Goal: Entertainment & Leisure: Consume media (video, audio)

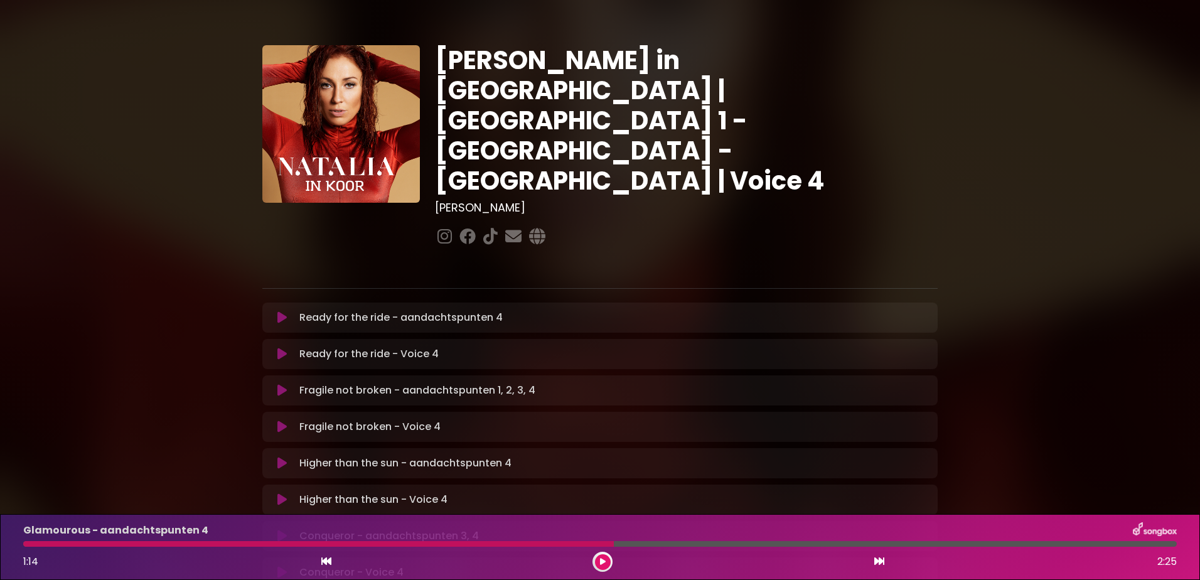
click at [277, 311] on icon at bounding box center [281, 317] width 9 height 13
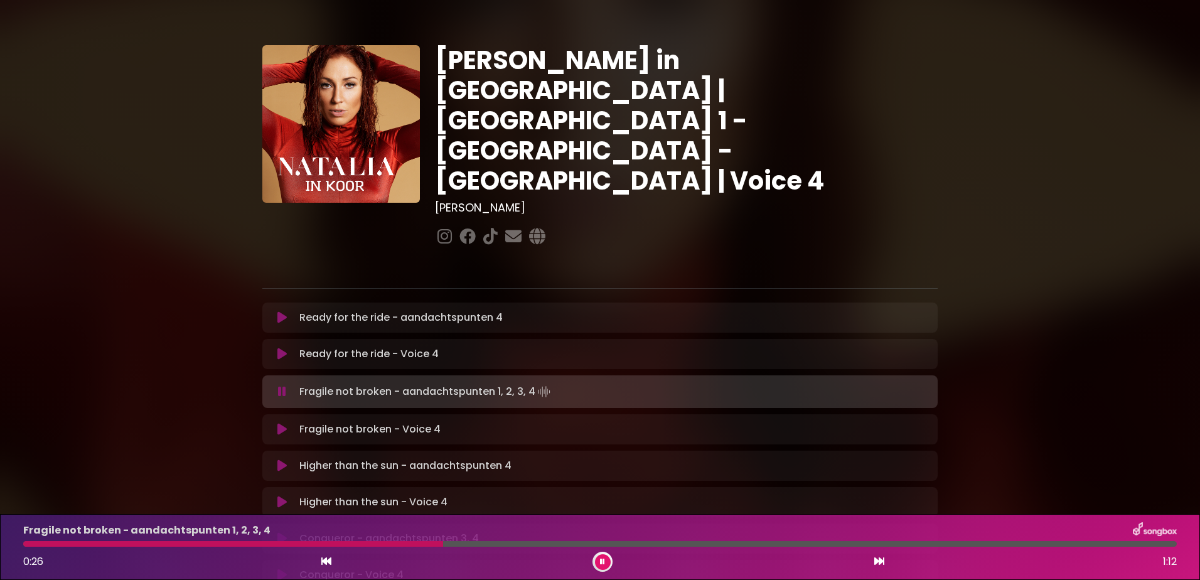
click at [603, 558] on icon at bounding box center [602, 562] width 5 height 8
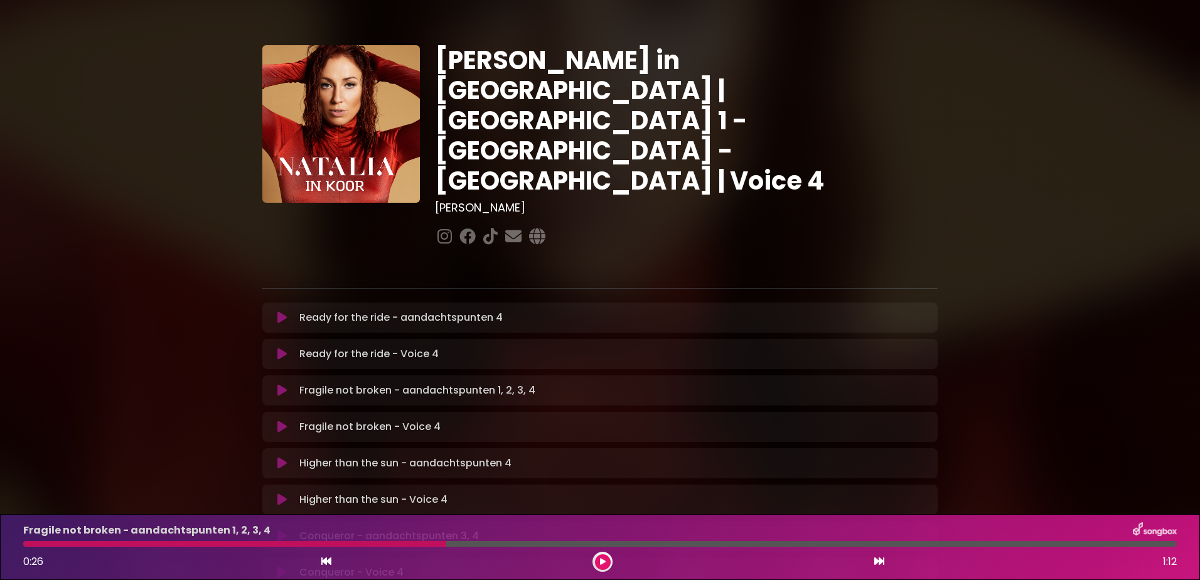
click at [602, 561] on icon at bounding box center [603, 562] width 6 height 8
click at [603, 560] on icon at bounding box center [602, 562] width 5 height 8
click at [606, 554] on div at bounding box center [603, 562] width 20 height 20
click at [601, 558] on icon at bounding box center [603, 562] width 6 height 8
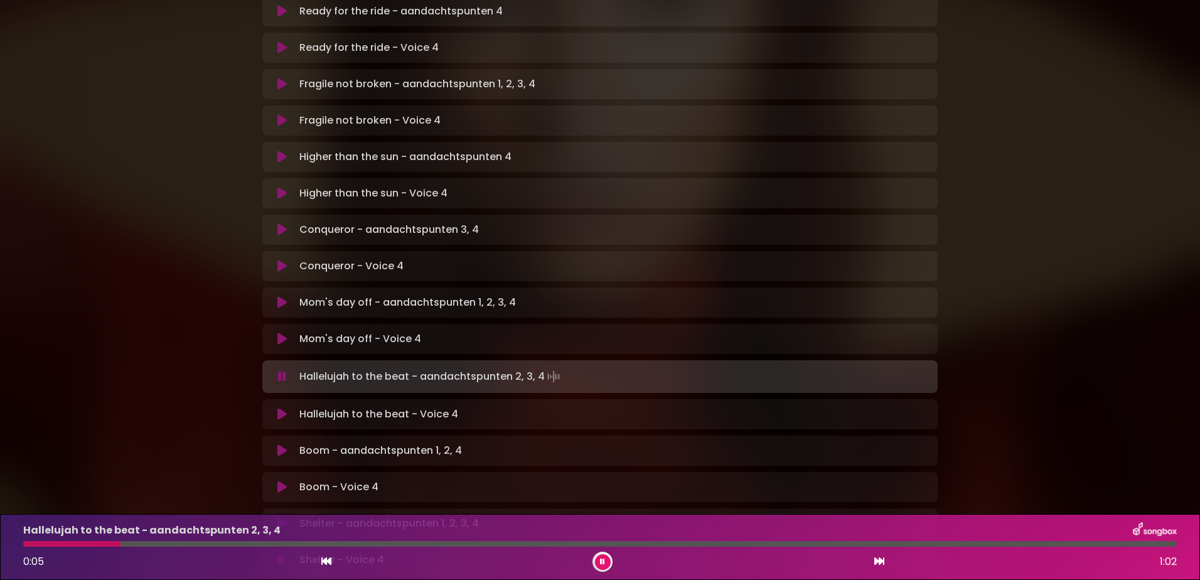
scroll to position [314, 0]
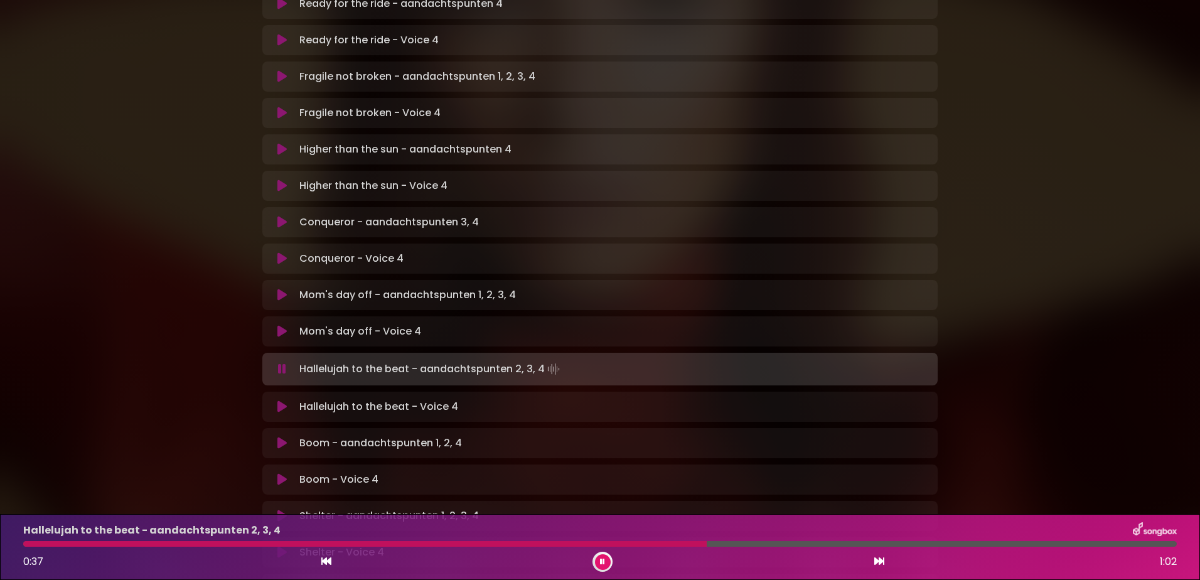
click at [368, 542] on div at bounding box center [365, 544] width 684 height 6
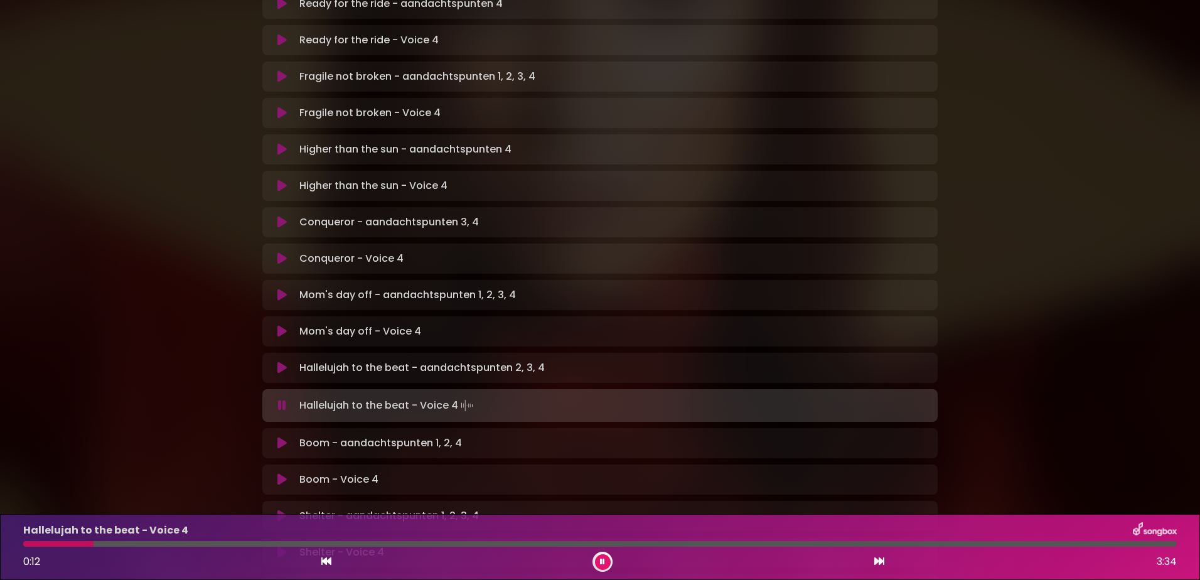
click at [602, 561] on icon at bounding box center [602, 562] width 5 height 8
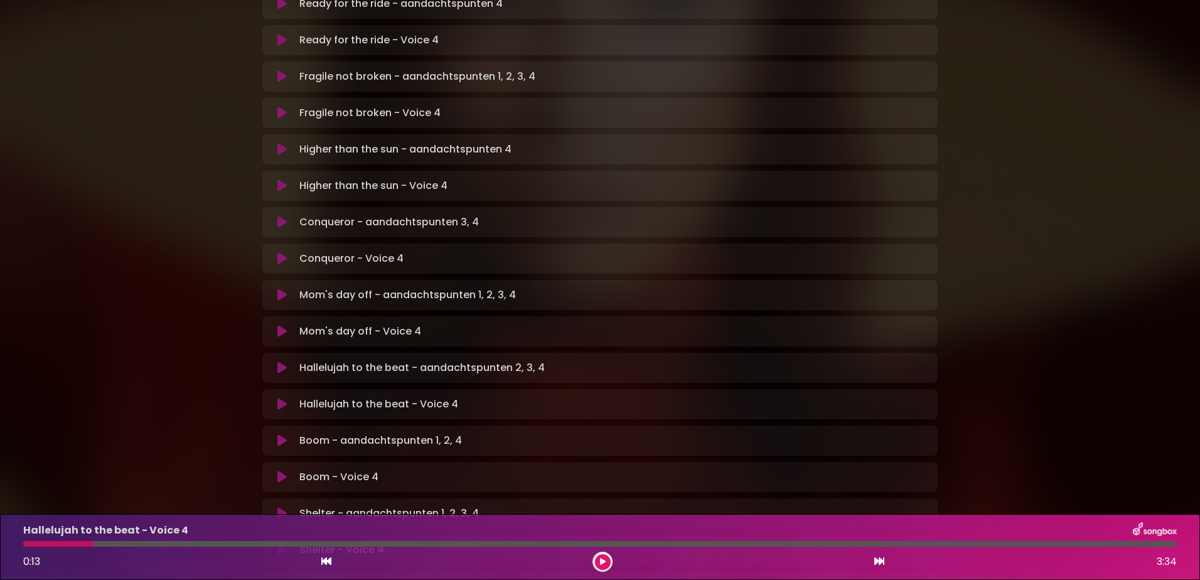
drag, startPoint x: 89, startPoint y: 542, endPoint x: 78, endPoint y: 542, distance: 11.3
click at [78, 542] on div at bounding box center [58, 544] width 70 height 6
drag, startPoint x: 82, startPoint y: 542, endPoint x: 62, endPoint y: 541, distance: 20.7
click at [62, 541] on div at bounding box center [58, 544] width 70 height 6
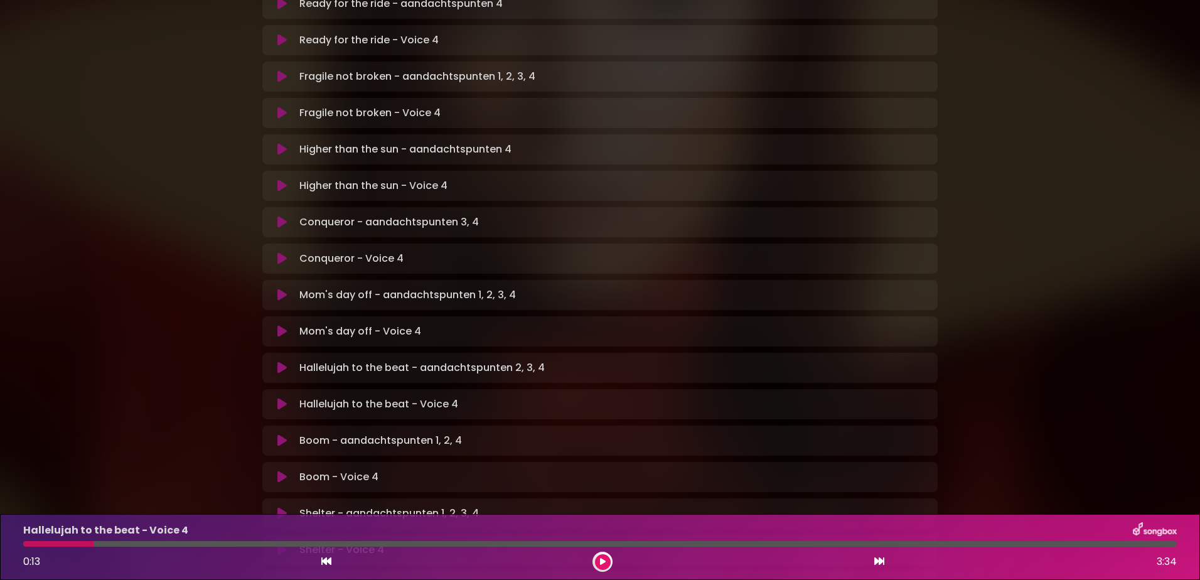
click at [321, 562] on icon at bounding box center [326, 561] width 10 height 10
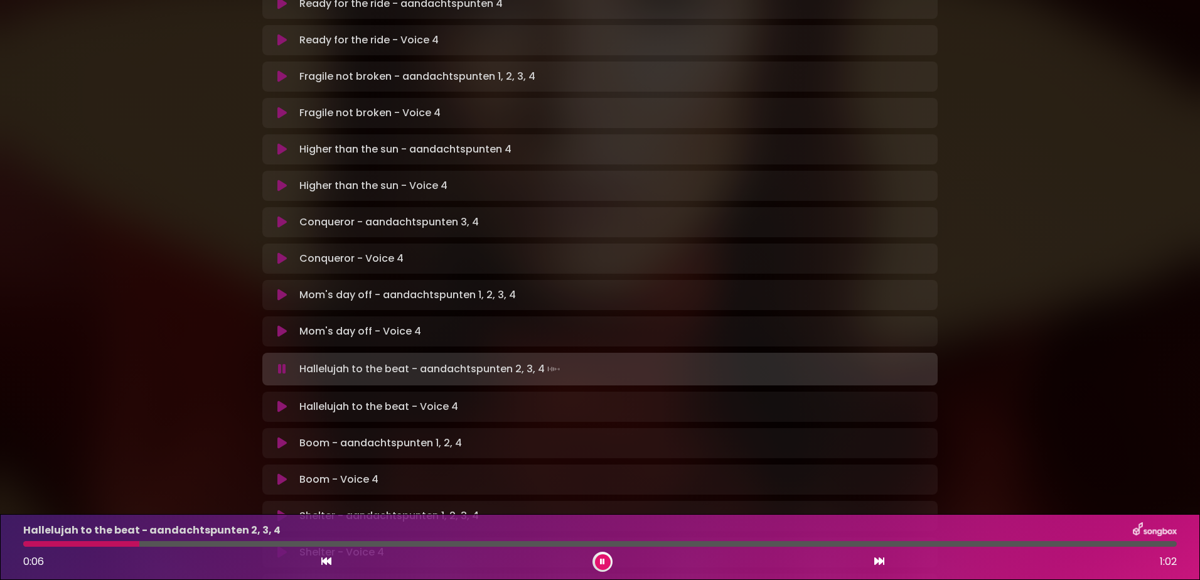
click at [348, 399] on p "Hallelujah to the beat - Voice 4 Loading Track..." at bounding box center [378, 406] width 159 height 15
click at [284, 400] on icon at bounding box center [281, 406] width 9 height 13
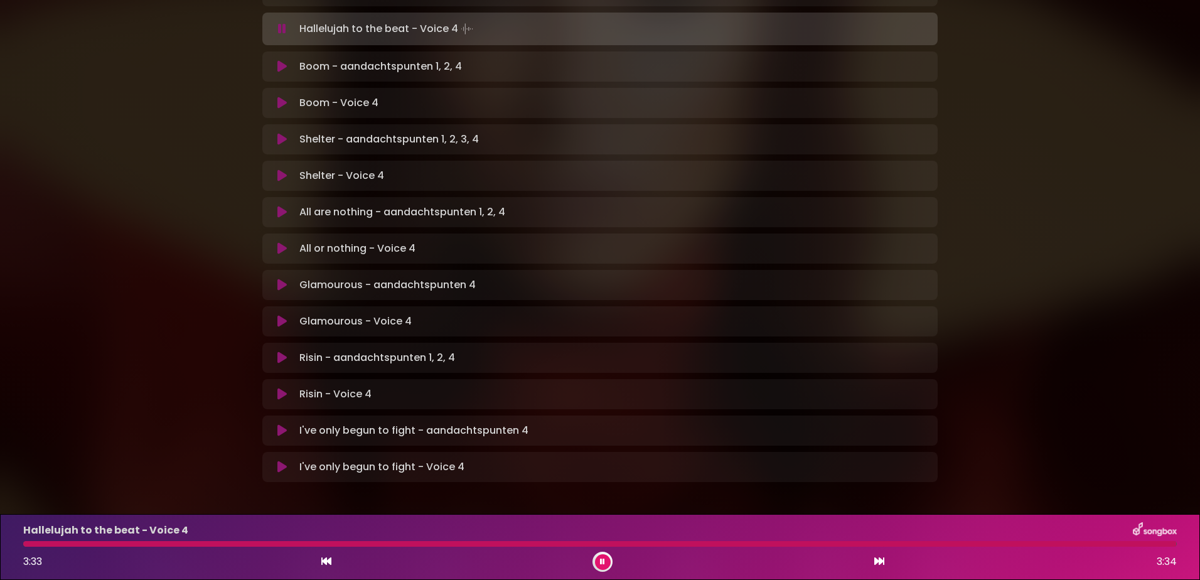
scroll to position [688, 0]
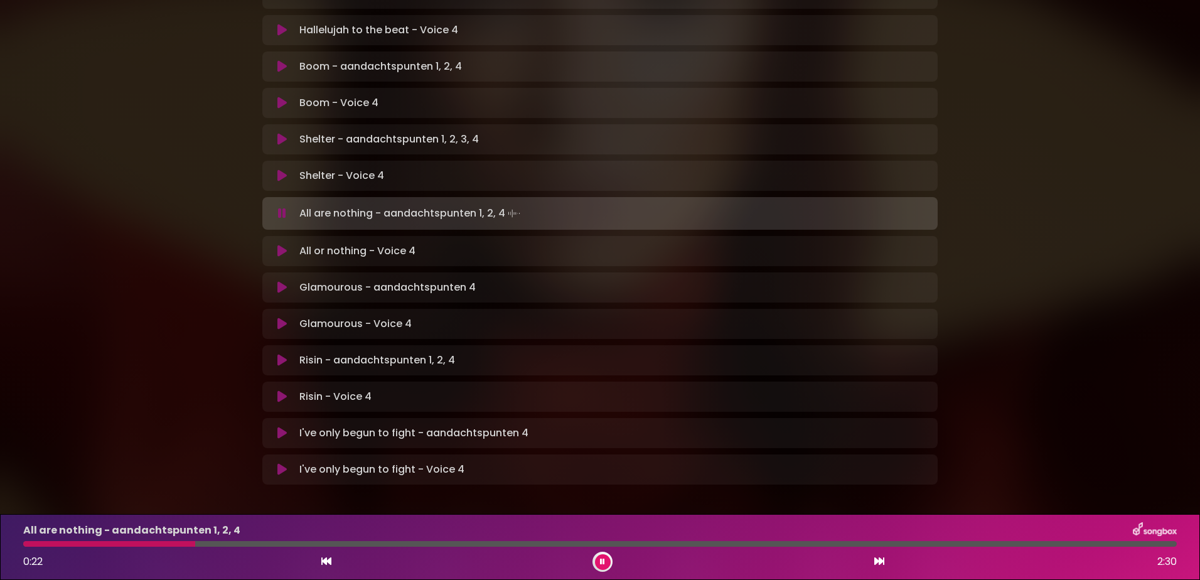
click at [608, 557] on button at bounding box center [603, 562] width 16 height 16
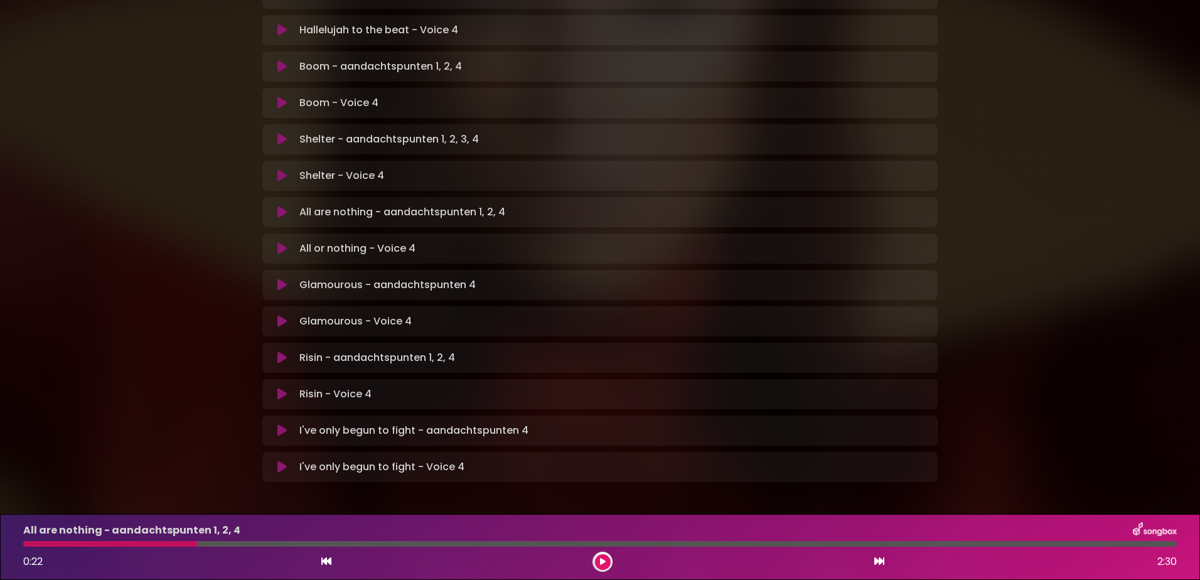
click at [599, 556] on button at bounding box center [603, 562] width 16 height 16
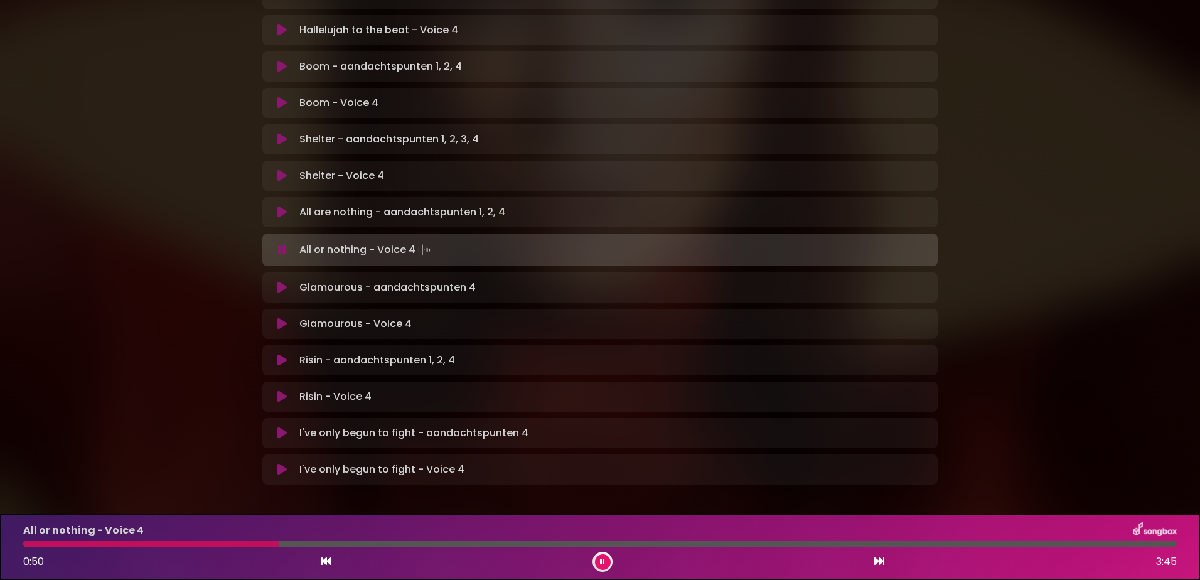
drag, startPoint x: 604, startPoint y: 563, endPoint x: 643, endPoint y: 561, distance: 39.6
click at [604, 563] on icon at bounding box center [602, 562] width 5 height 8
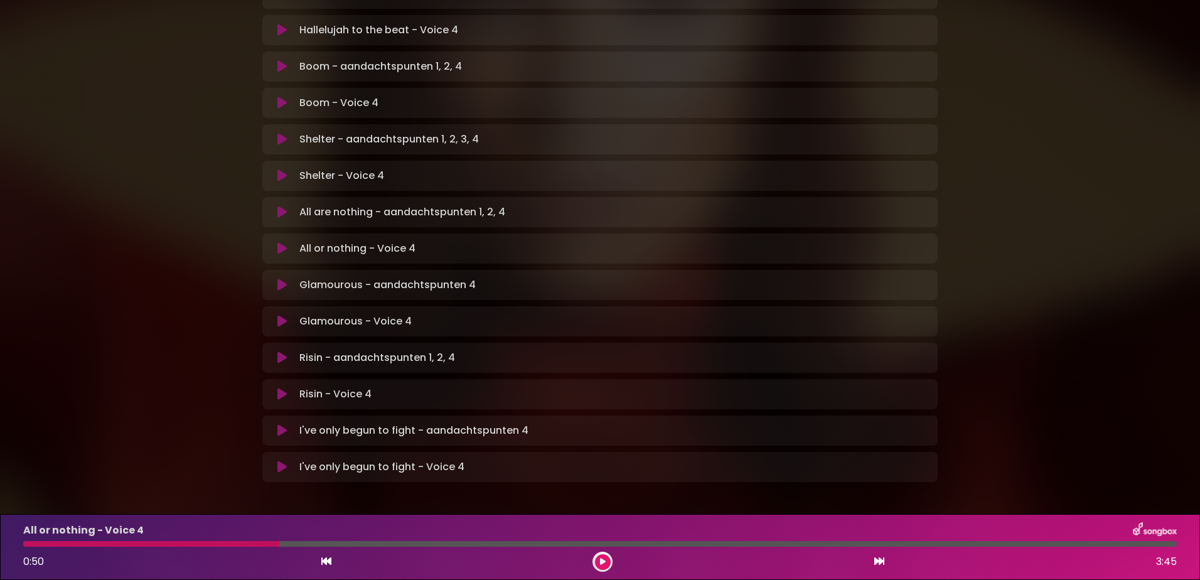
click at [603, 554] on button at bounding box center [603, 562] width 16 height 16
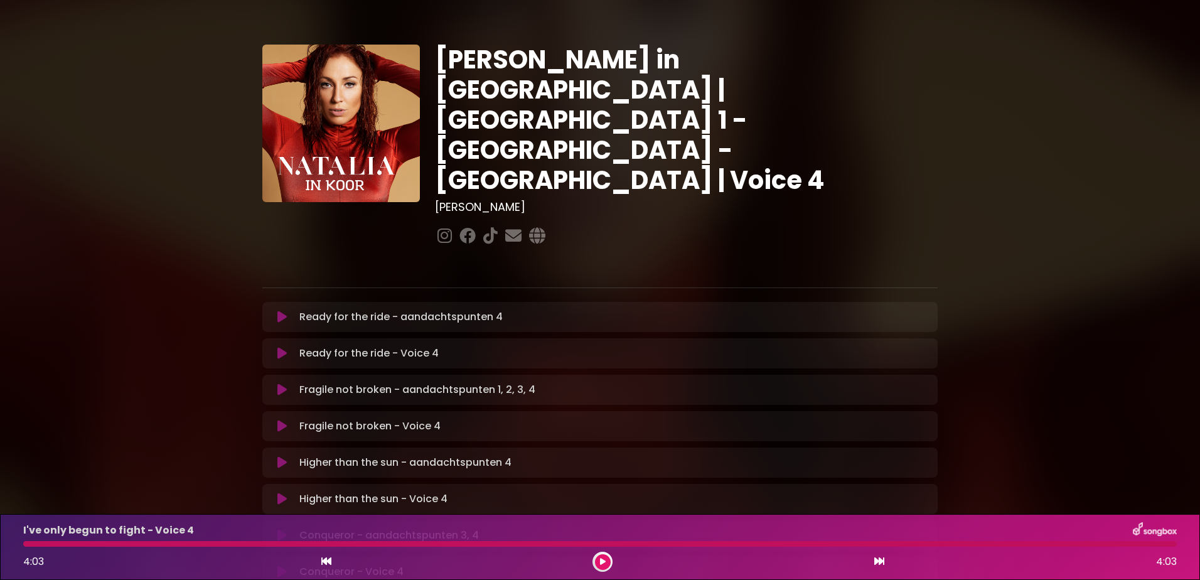
scroll to position [0, 0]
click at [281, 311] on icon at bounding box center [281, 317] width 9 height 13
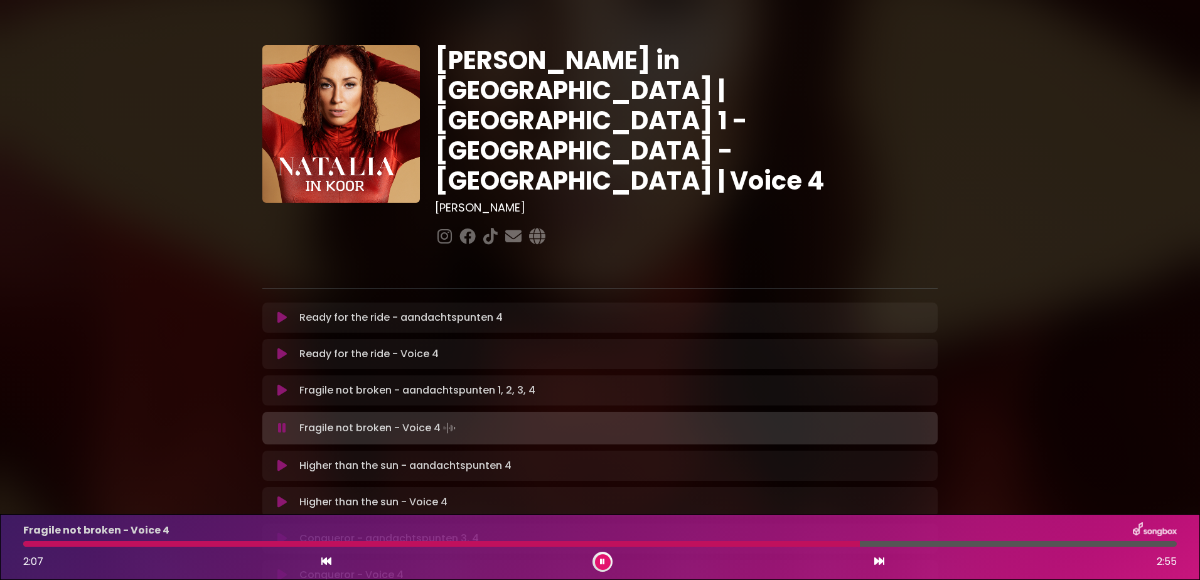
click at [601, 560] on icon at bounding box center [602, 562] width 5 height 8
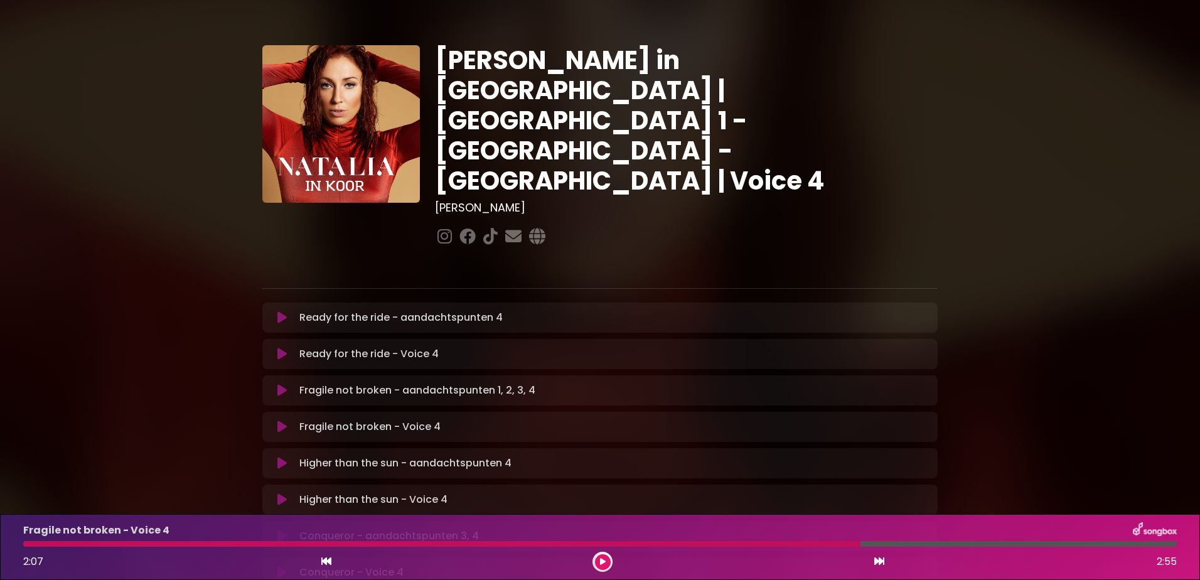
click at [601, 562] on icon at bounding box center [603, 562] width 6 height 8
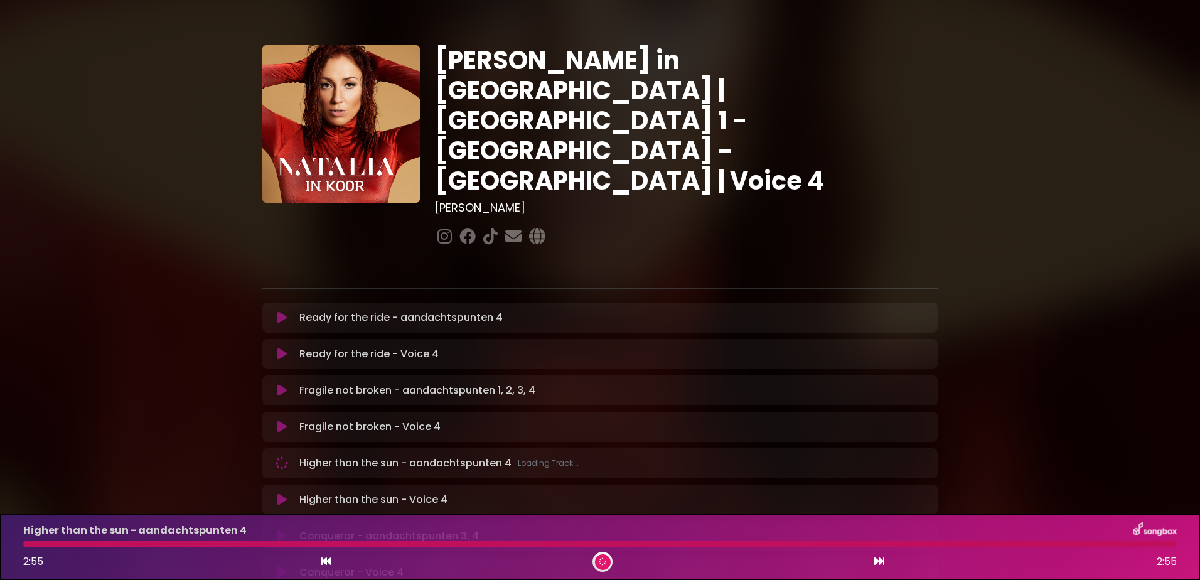
click at [317, 419] on p "Fragile not broken - Voice 4 Loading Track..." at bounding box center [369, 426] width 141 height 15
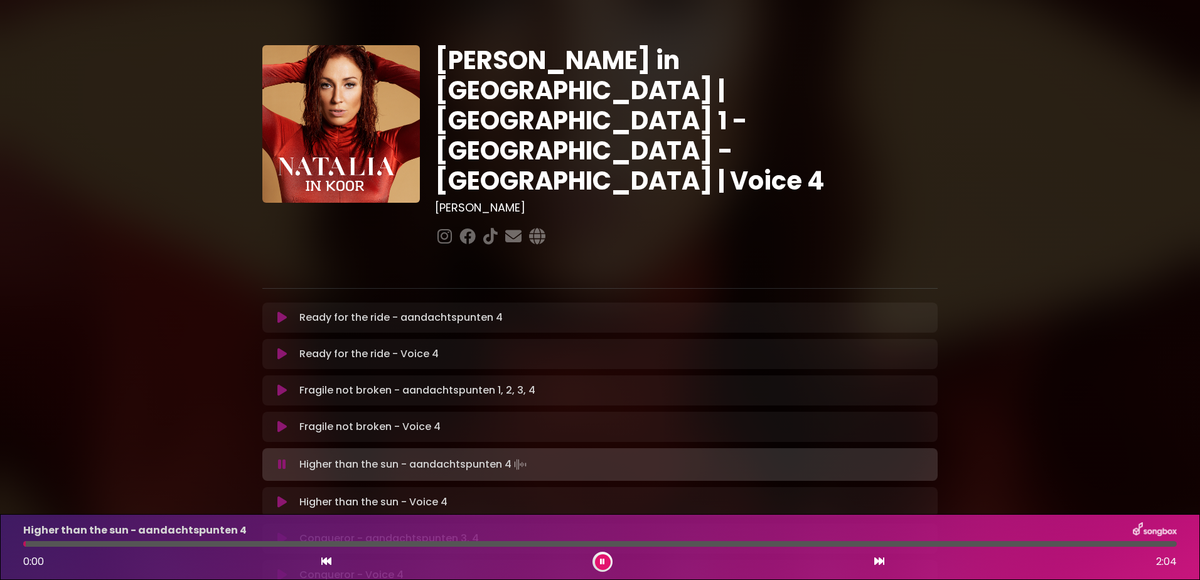
click at [316, 419] on p "Fragile not broken - Voice 4 Loading Track..." at bounding box center [369, 426] width 141 height 15
click at [283, 421] on icon at bounding box center [281, 427] width 9 height 13
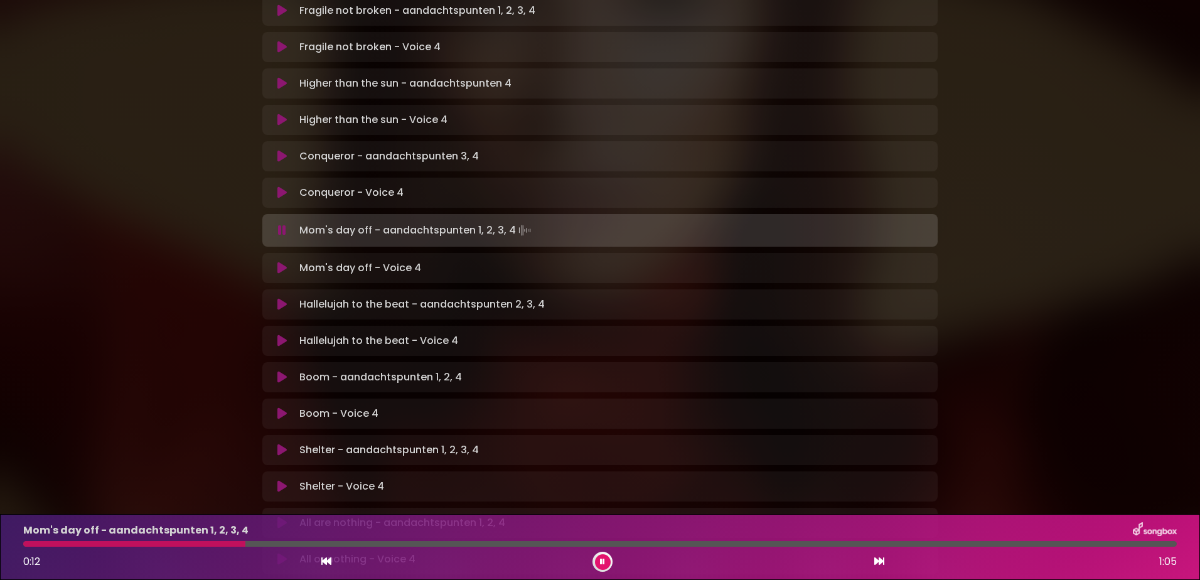
scroll to position [377, 0]
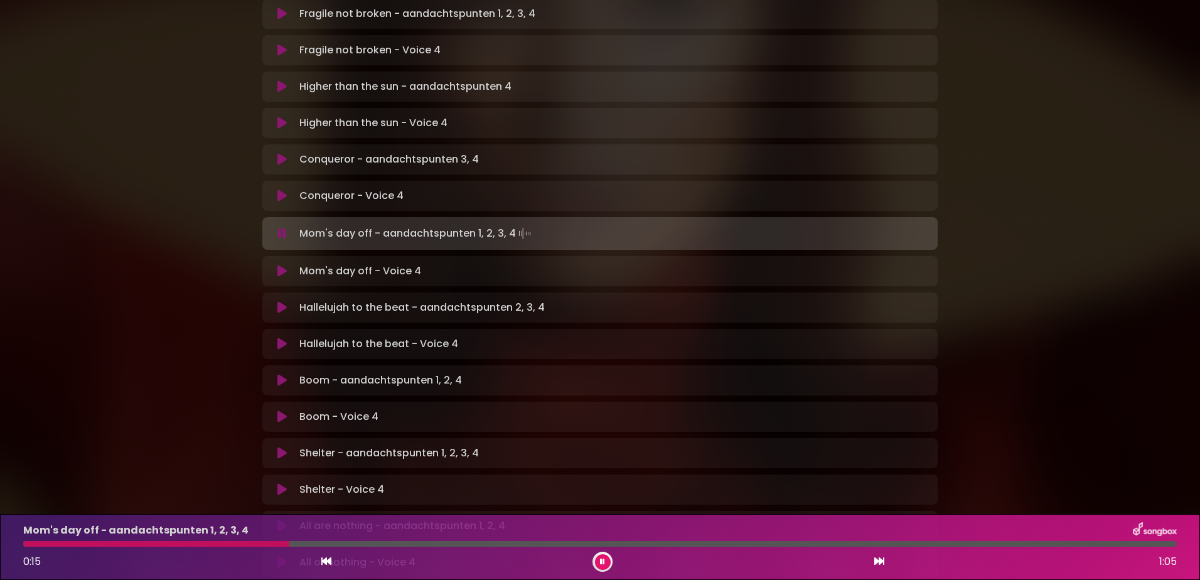
click at [278, 190] on button at bounding box center [282, 196] width 24 height 13
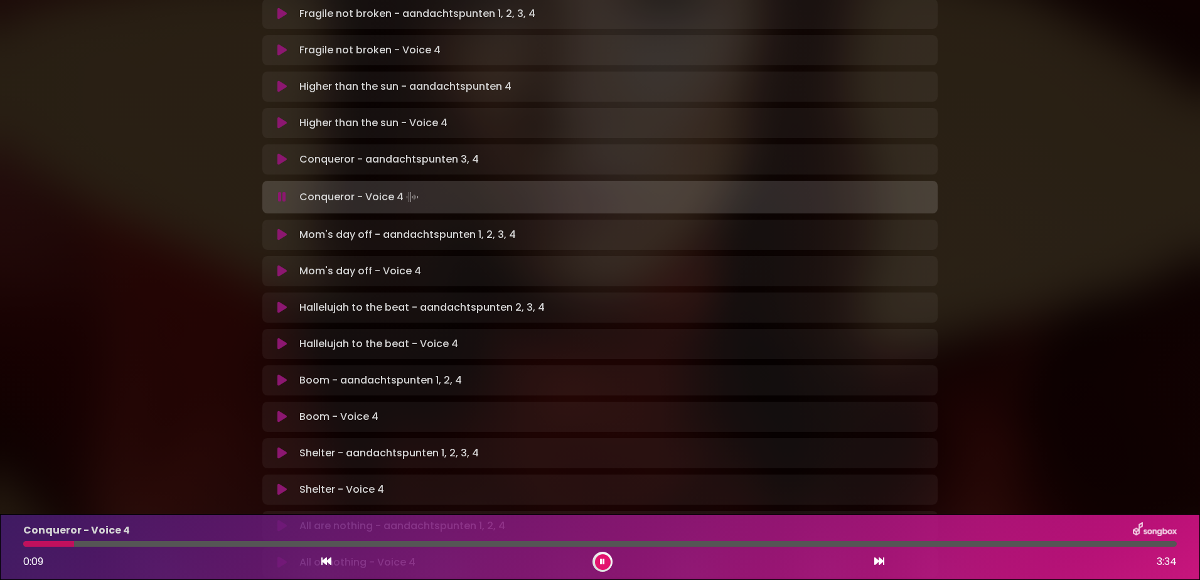
click at [606, 556] on button at bounding box center [603, 562] width 16 height 16
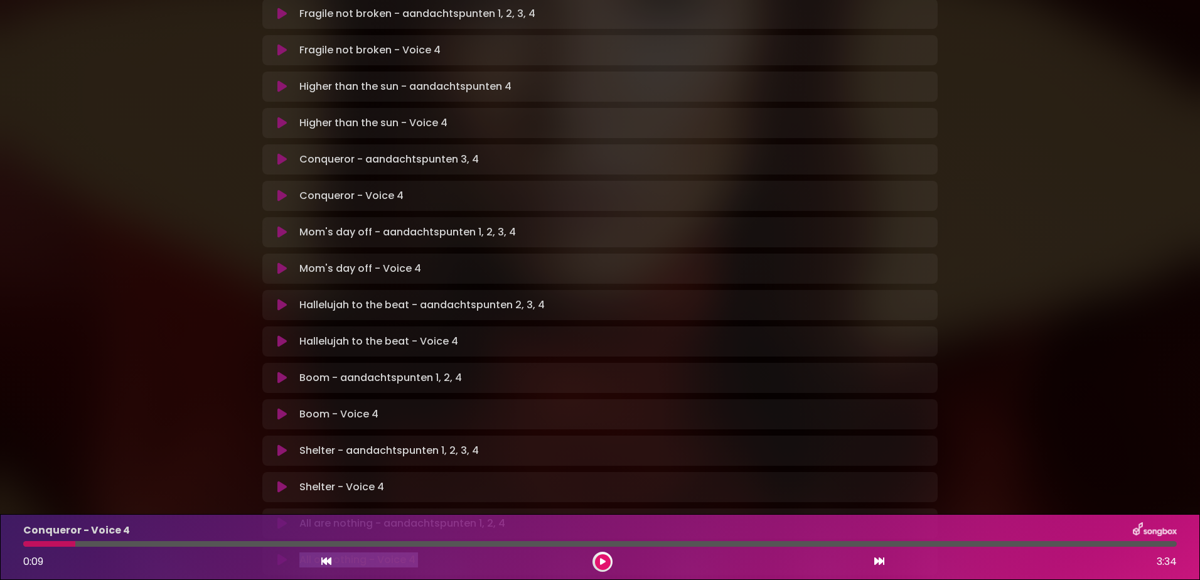
drag, startPoint x: -3, startPoint y: 612, endPoint x: 0, endPoint y: 225, distance: 386.7
click at [26, 579] on html "× Natalia in Koor | Antwerpen 1 - Gent - Leuven | Voice 4 Hans Primusz" at bounding box center [600, 290] width 1200 height 580
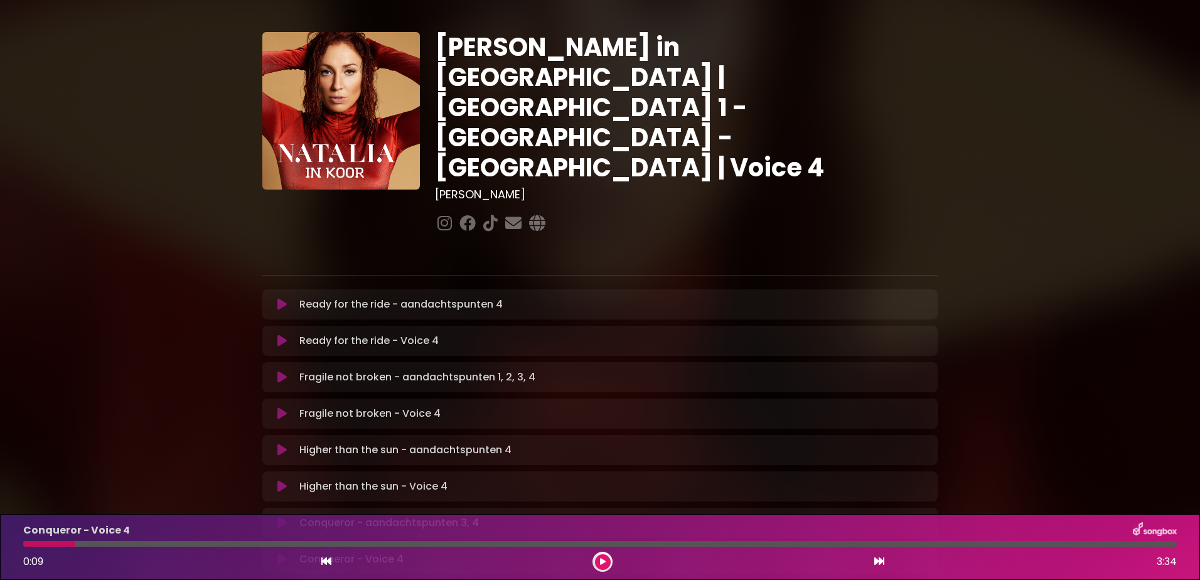
scroll to position [0, 0]
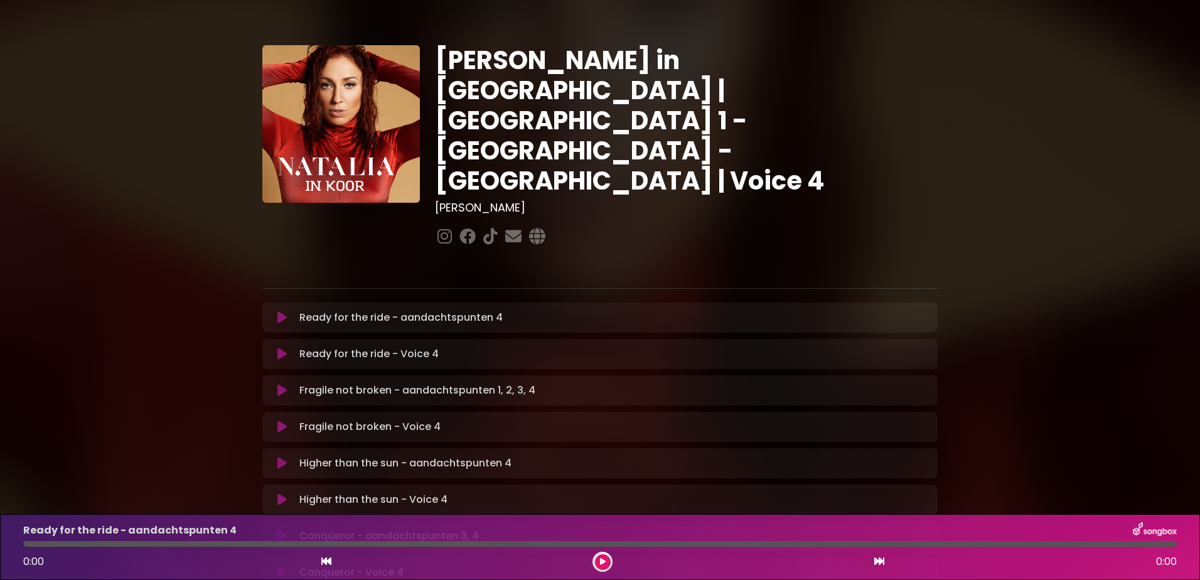
click at [282, 348] on icon at bounding box center [281, 354] width 9 height 13
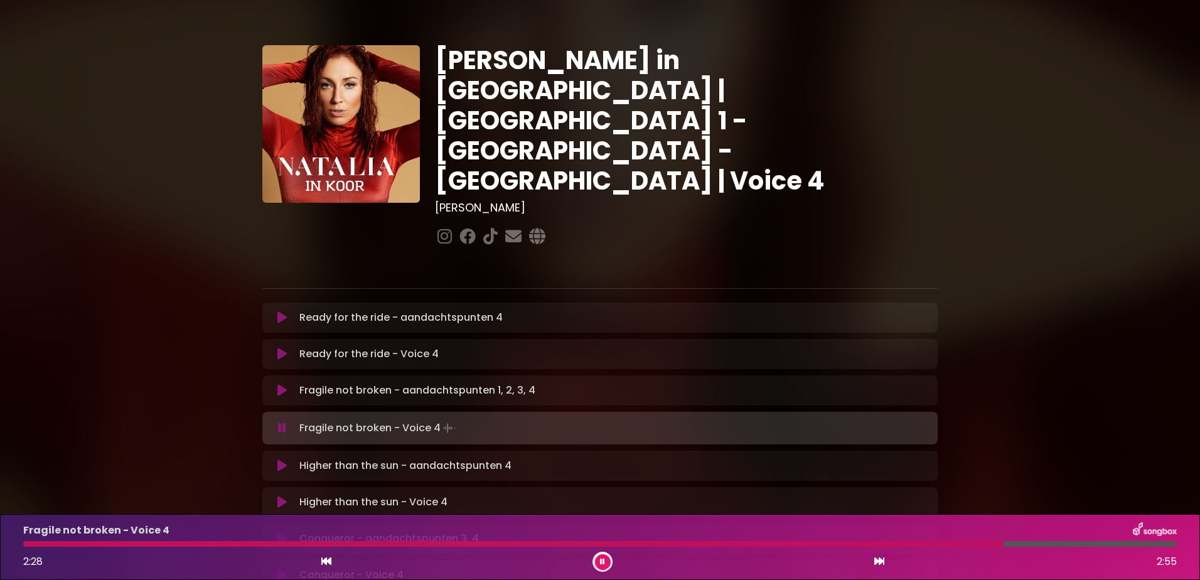
click at [599, 568] on button at bounding box center [603, 562] width 16 height 16
